Goal: Transaction & Acquisition: Purchase product/service

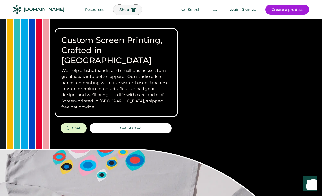
click at [119, 11] on span "Shop" at bounding box center [124, 10] width 10 height 4
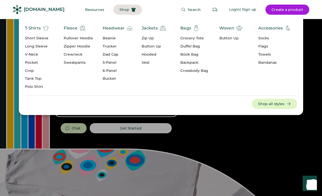
click at [73, 38] on div "Pullover Hoodie" at bounding box center [78, 38] width 29 height 5
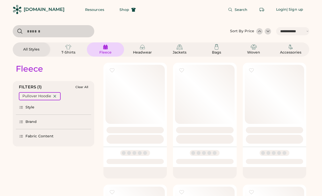
select select "*****"
select select "*"
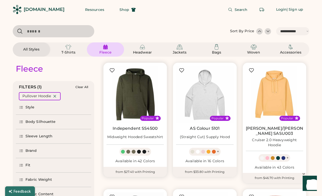
click at [129, 128] on link "Independent SS4500" at bounding box center [134, 128] width 45 height 5
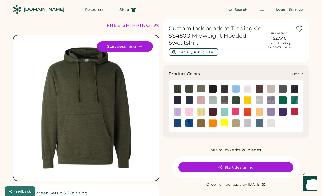
click at [248, 123] on img at bounding box center [248, 124] width 8 height 8
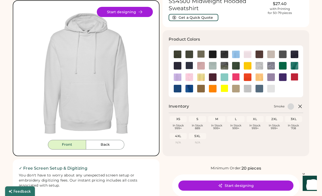
scroll to position [35, 0]
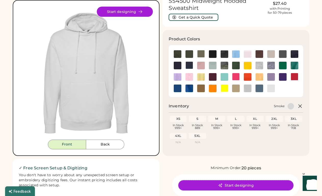
click at [239, 185] on button "Start designing" at bounding box center [235, 186] width 115 height 10
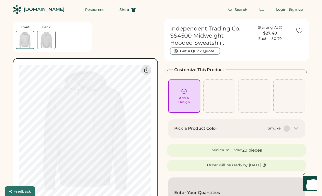
click at [184, 97] on div "Add A Design" at bounding box center [183, 100] width 11 height 8
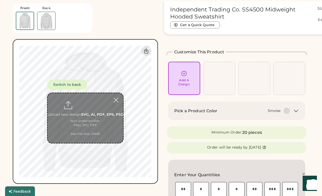
scroll to position [19, 0]
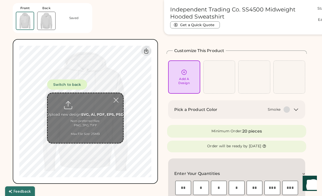
click at [87, 107] on input "file" at bounding box center [85, 118] width 75 height 50
click at [89, 113] on input "file" at bounding box center [85, 118] width 75 height 50
type input "**********"
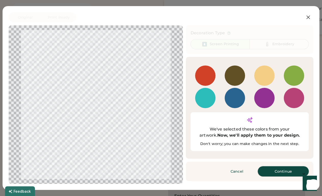
click at [280, 167] on button "Continue" at bounding box center [283, 172] width 51 height 10
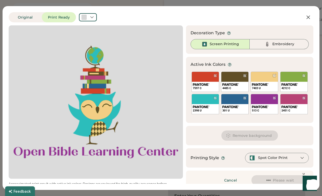
click at [93, 108] on div at bounding box center [95, 102] width 165 height 145
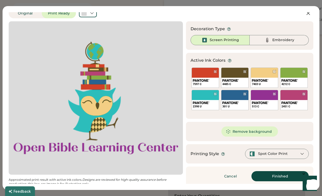
scroll to position [6, 0]
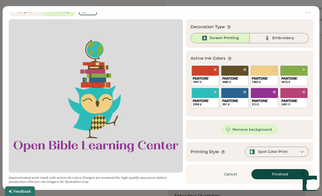
click at [300, 152] on icon at bounding box center [302, 152] width 5 height 5
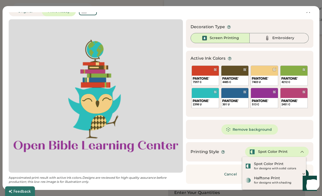
scroll to position [27, 0]
click at [304, 138] on div "Remove background" at bounding box center [249, 129] width 127 height 19
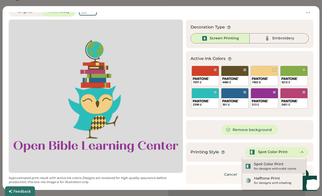
scroll to position [0, 0]
click at [266, 166] on div "Spot Color Print" at bounding box center [269, 164] width 30 height 5
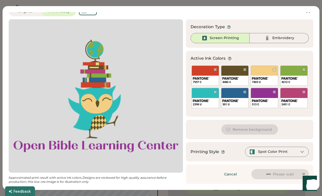
scroll to position [33, 0]
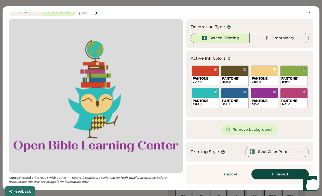
click at [270, 174] on button "Finished" at bounding box center [279, 174] width 57 height 10
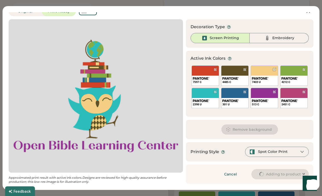
type input "****"
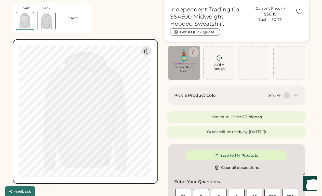
type input "****"
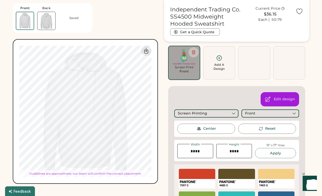
type input "****"
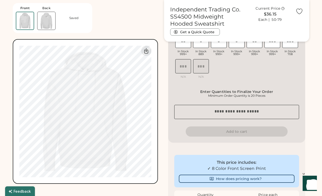
scroll to position [330, 0]
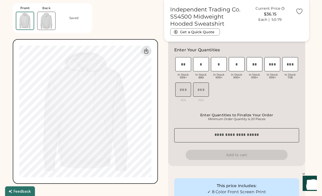
click at [200, 64] on input "input" at bounding box center [201, 64] width 16 height 14
type input "*"
click at [216, 66] on input "input" at bounding box center [219, 64] width 16 height 14
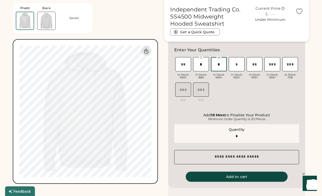
type input "*"
click at [235, 66] on input "input" at bounding box center [237, 64] width 16 height 14
type input "*"
click at [251, 65] on input "input" at bounding box center [254, 64] width 16 height 14
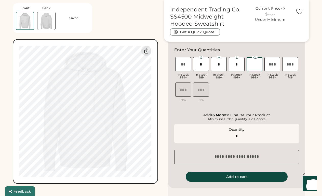
type input "*"
type input "**"
type input "*"
click at [221, 66] on input "input" at bounding box center [219, 64] width 16 height 14
type input "*"
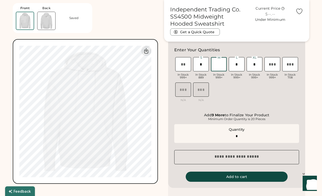
type input "*"
type input "**"
type input "*"
type input "**"
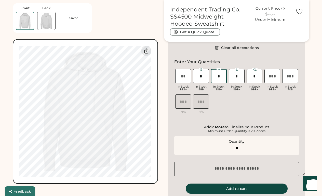
scroll to position [344, 0]
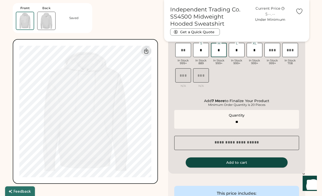
type input "*"
click at [234, 163] on button "Add to cart" at bounding box center [237, 163] width 102 height 10
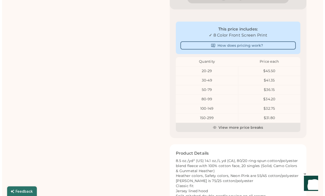
scroll to position [0, 0]
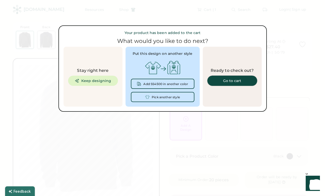
click at [229, 80] on div "Go to cart" at bounding box center [233, 81] width 38 height 4
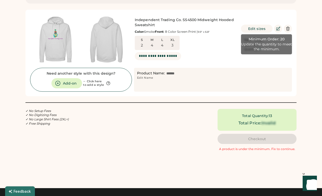
scroll to position [11, 0]
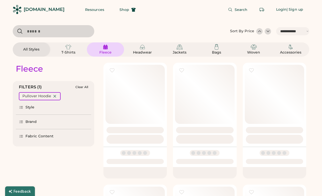
select select "*****"
select select "*"
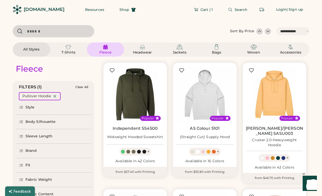
scroll to position [21, 0]
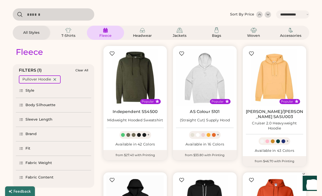
select select "*****"
select select "*"
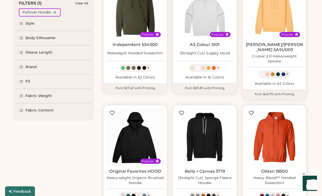
scroll to position [97, 0]
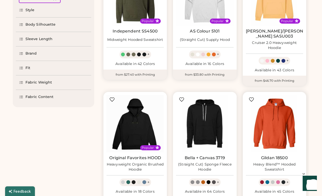
click at [272, 156] on link "Gildan 18500" at bounding box center [274, 158] width 27 height 5
